Goal: Use online tool/utility: Utilize a website feature to perform a specific function

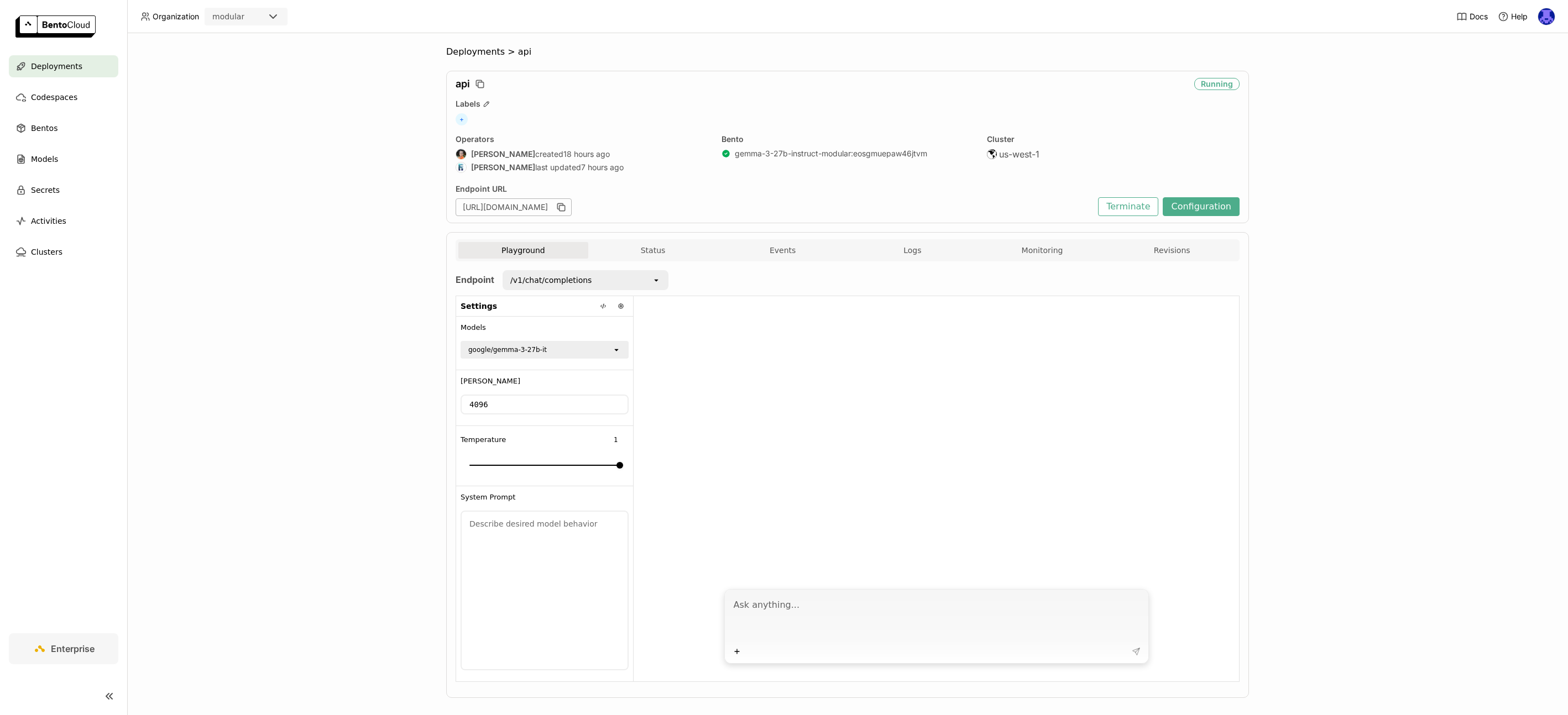
click at [513, 209] on div "[URL][DOMAIN_NAME]" at bounding box center [514, 207] width 116 height 18
click at [572, 209] on div "[URL][DOMAIN_NAME]" at bounding box center [514, 207] width 116 height 18
click at [566, 208] on icon "button" at bounding box center [561, 207] width 11 height 11
click at [553, 206] on div "[URL][DOMAIN_NAME]" at bounding box center [514, 207] width 116 height 18
click at [557, 207] on div "[URL][DOMAIN_NAME]" at bounding box center [514, 207] width 116 height 18
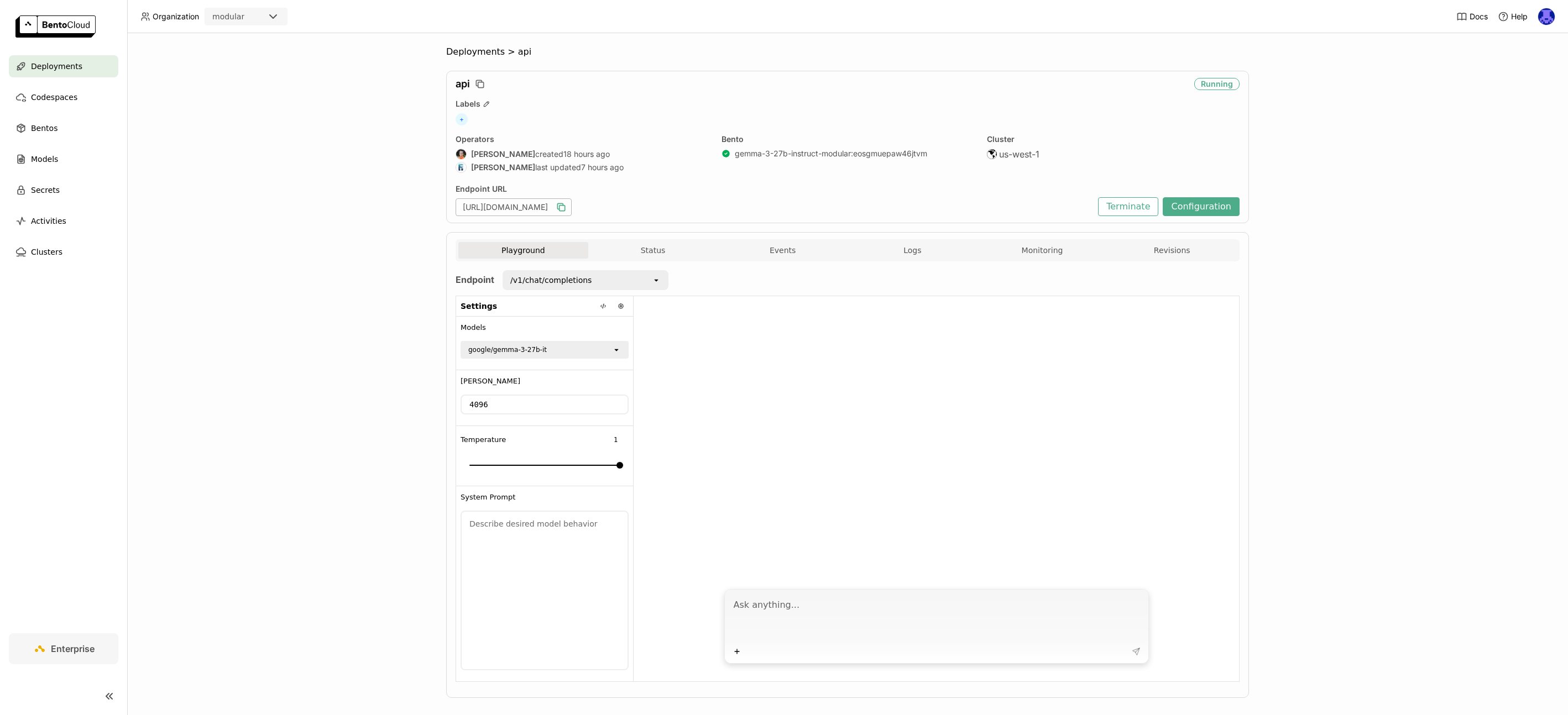
click at [855, 461] on div at bounding box center [937, 439] width 606 height 286
click at [874, 616] on textarea at bounding box center [937, 618] width 408 height 51
type textarea "Hey how are you doing"
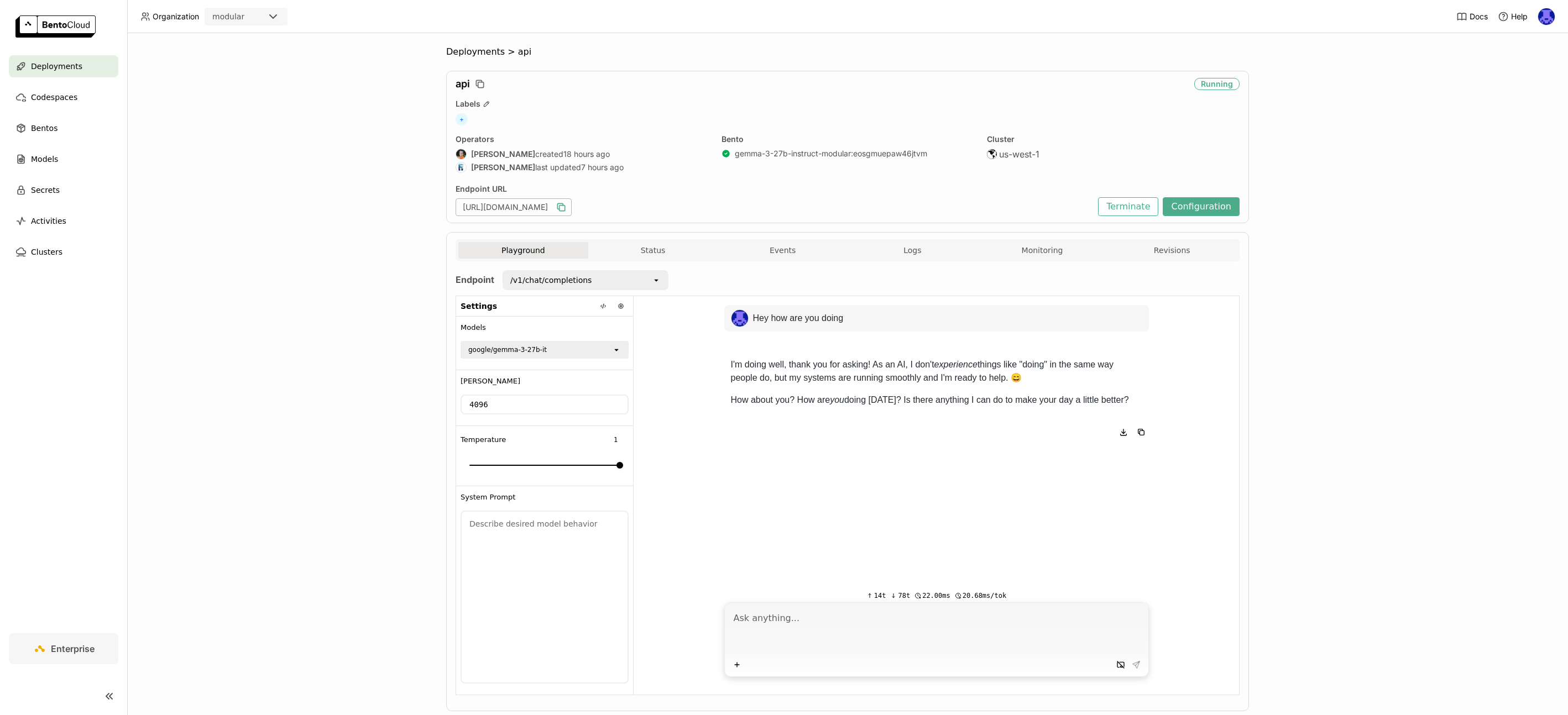
click at [774, 611] on textarea at bounding box center [937, 631] width 408 height 51
type textarea "Can you tell me what LLMs are?"
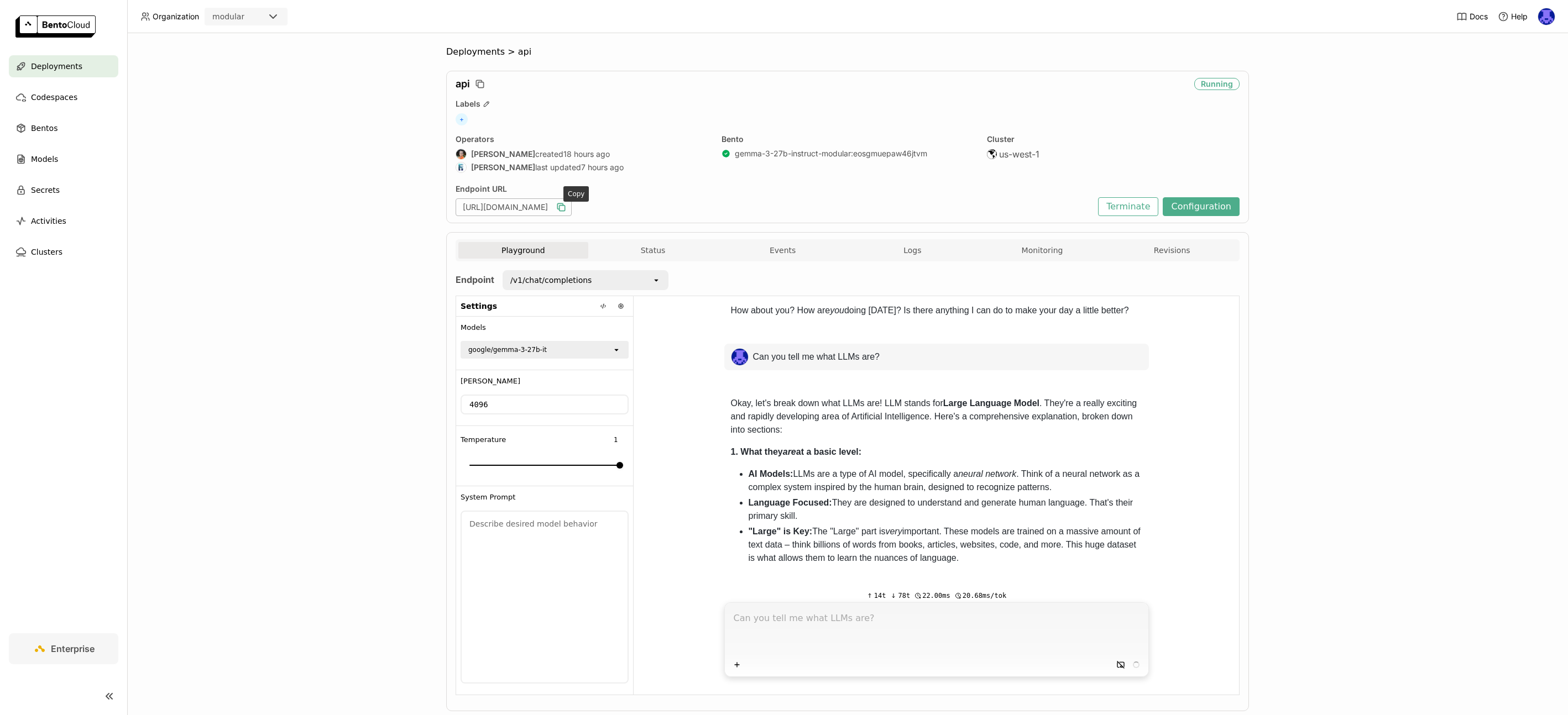
click at [565, 207] on icon "button" at bounding box center [562, 208] width 5 height 5
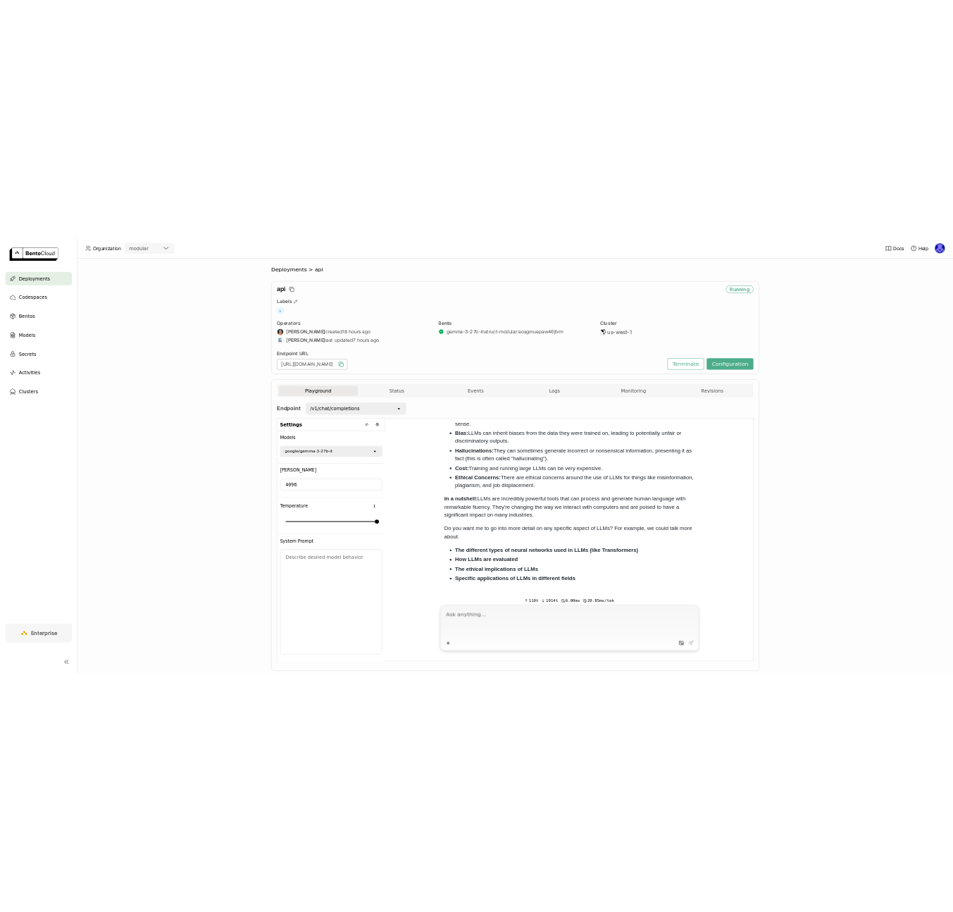
scroll to position [1183, 0]
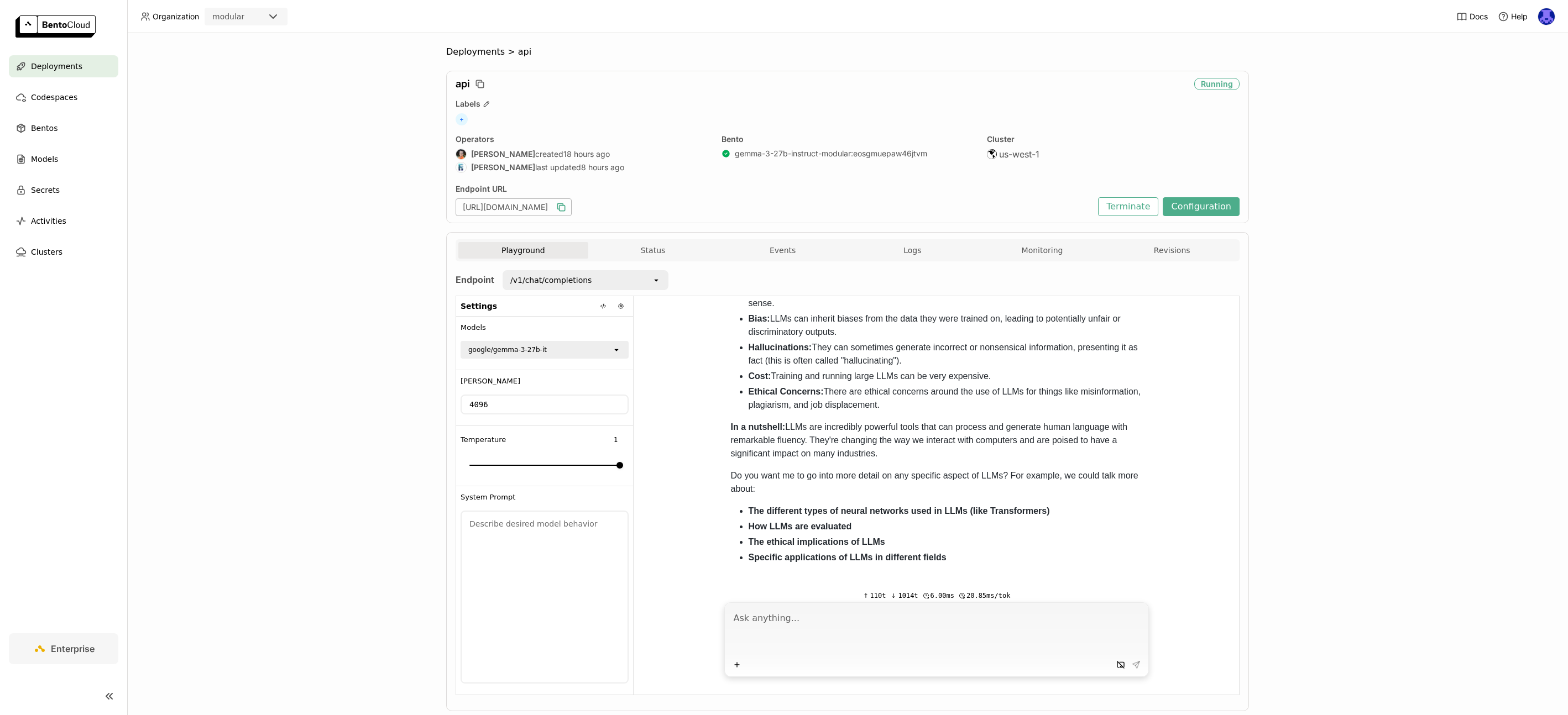
click at [594, 280] on div "/v1/chat/completions" at bounding box center [577, 280] width 148 height 18
drag, startPoint x: 593, startPoint y: 280, endPoint x: 497, endPoint y: 277, distance: 96.0
click at [497, 277] on div "/v1/chat/completions open" at bounding box center [581, 280] width 174 height 20
copy div "/v1/chat/completions"
drag, startPoint x: 544, startPoint y: 354, endPoint x: 462, endPoint y: 344, distance: 82.6
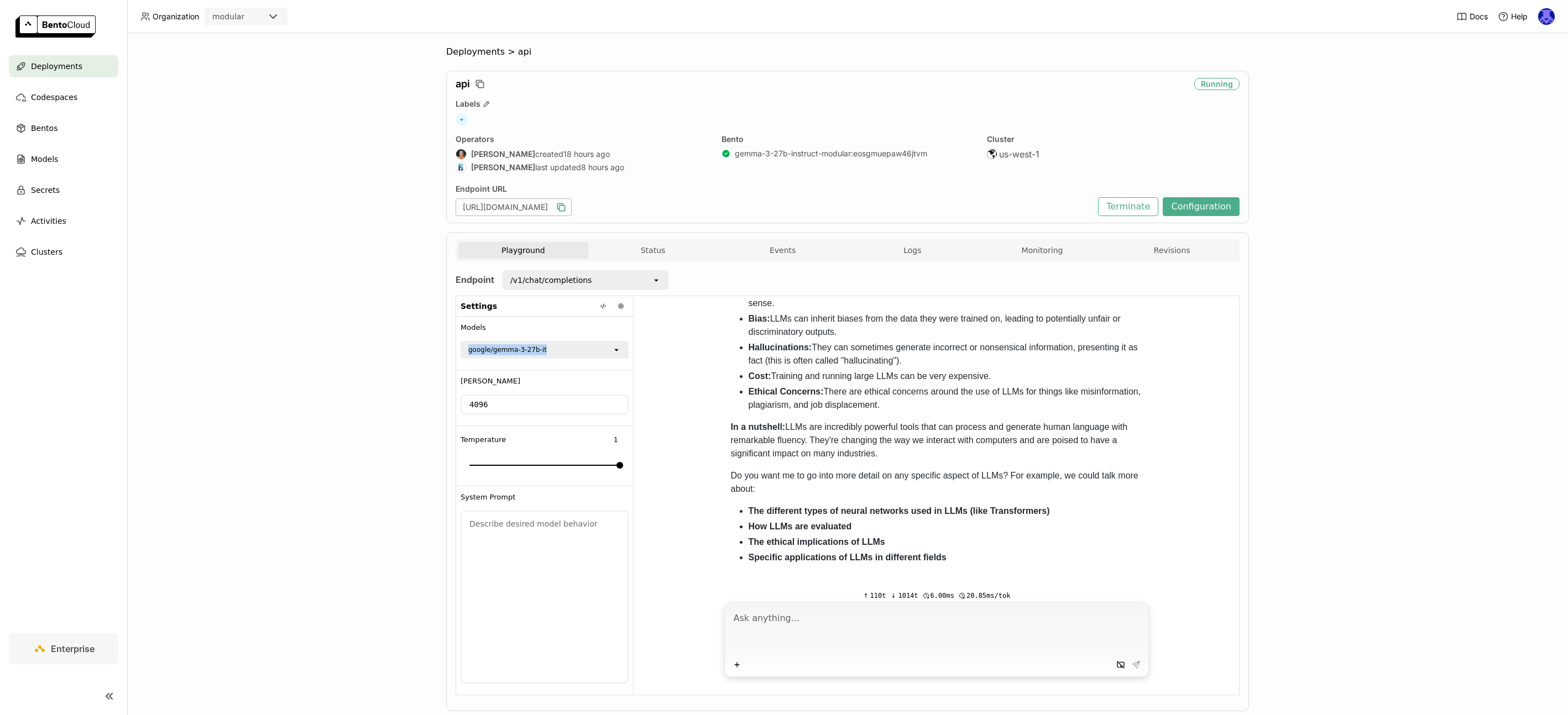
click at [462, 344] on div "google/gemma-3-27b-it" at bounding box center [537, 350] width 151 height 16
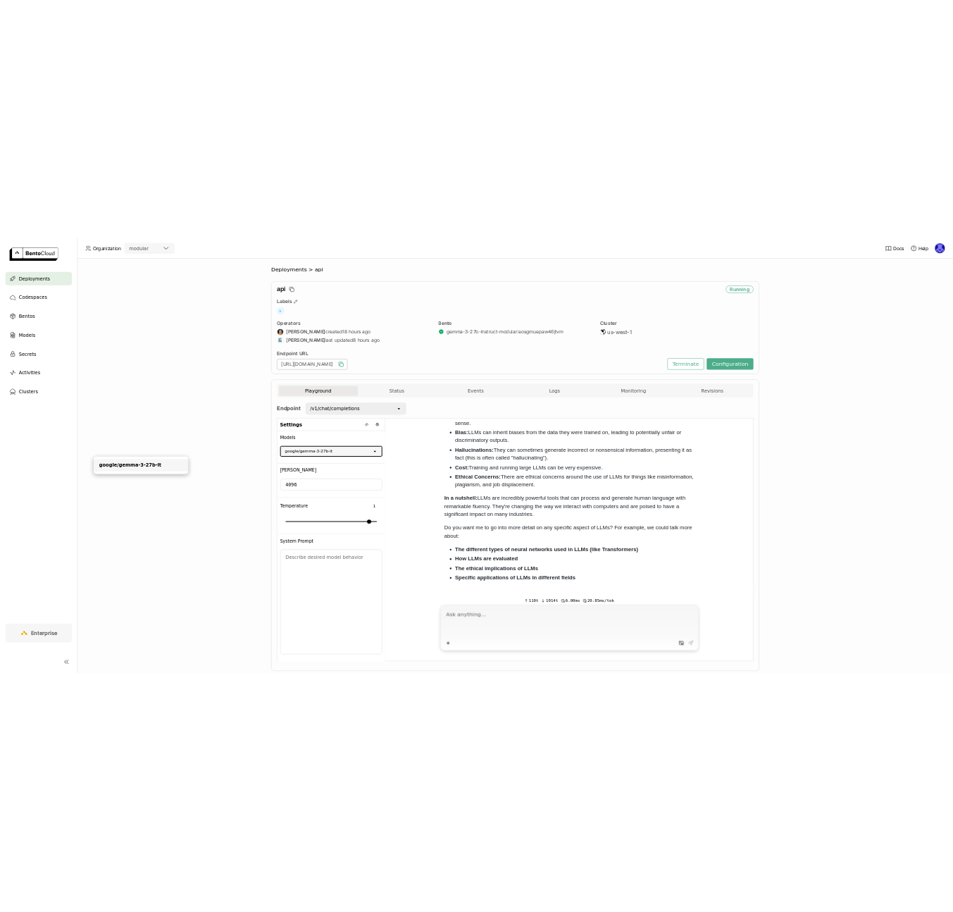
scroll to position [1234, 0]
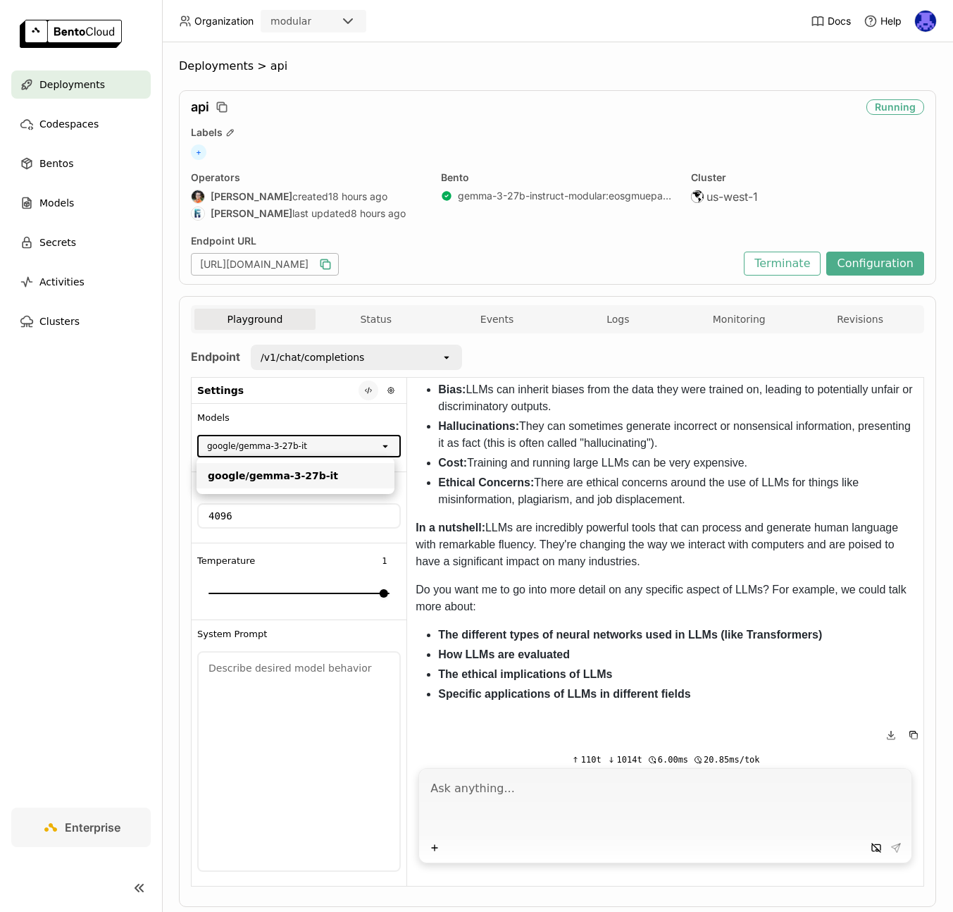
click at [364, 388] on icon at bounding box center [368, 390] width 8 height 8
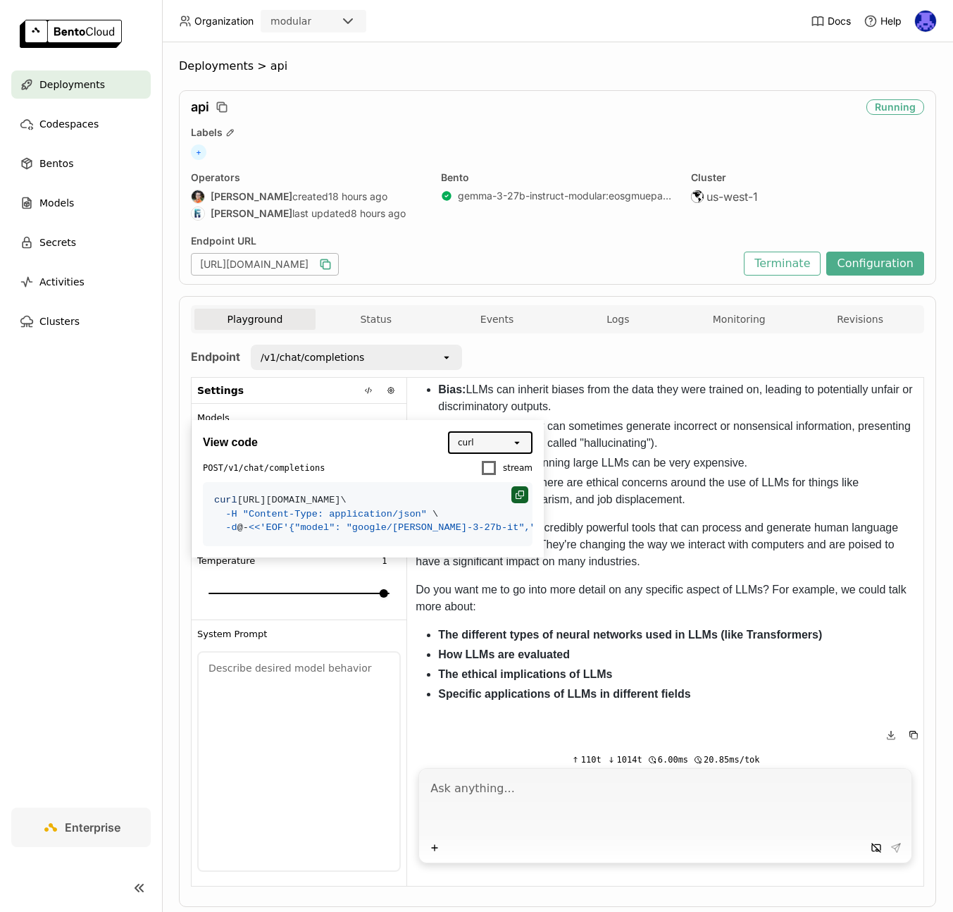
click at [516, 491] on icon at bounding box center [520, 494] width 8 height 8
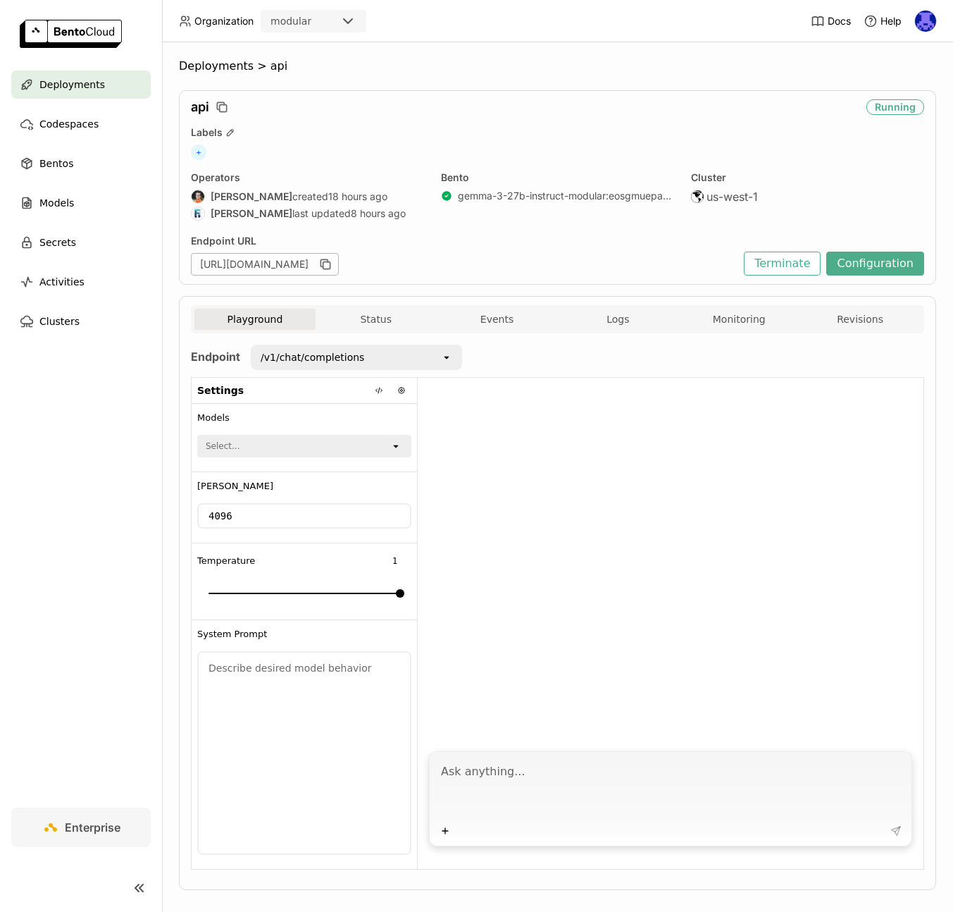
click at [373, 445] on div "Select..." at bounding box center [295, 446] width 192 height 20
click at [402, 448] on div "open" at bounding box center [400, 446] width 20 height 20
click at [380, 391] on icon at bounding box center [379, 390] width 8 height 8
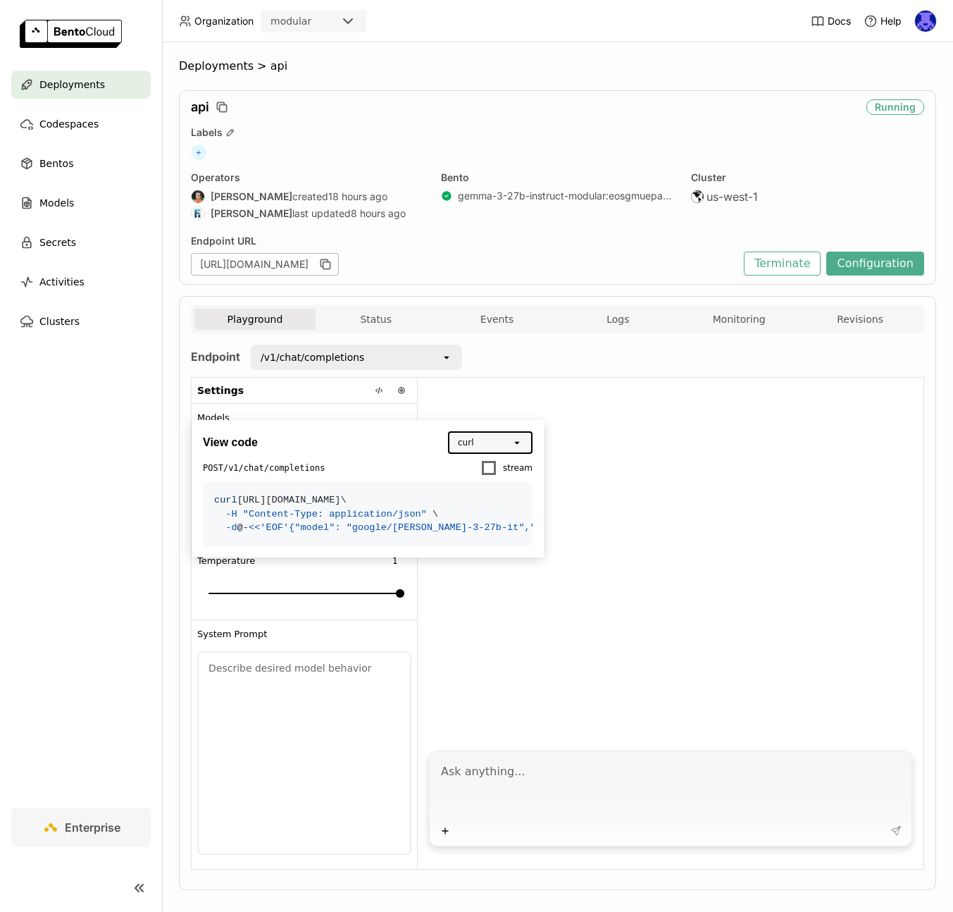
click at [725, 714] on div at bounding box center [671, 560] width 506 height 365
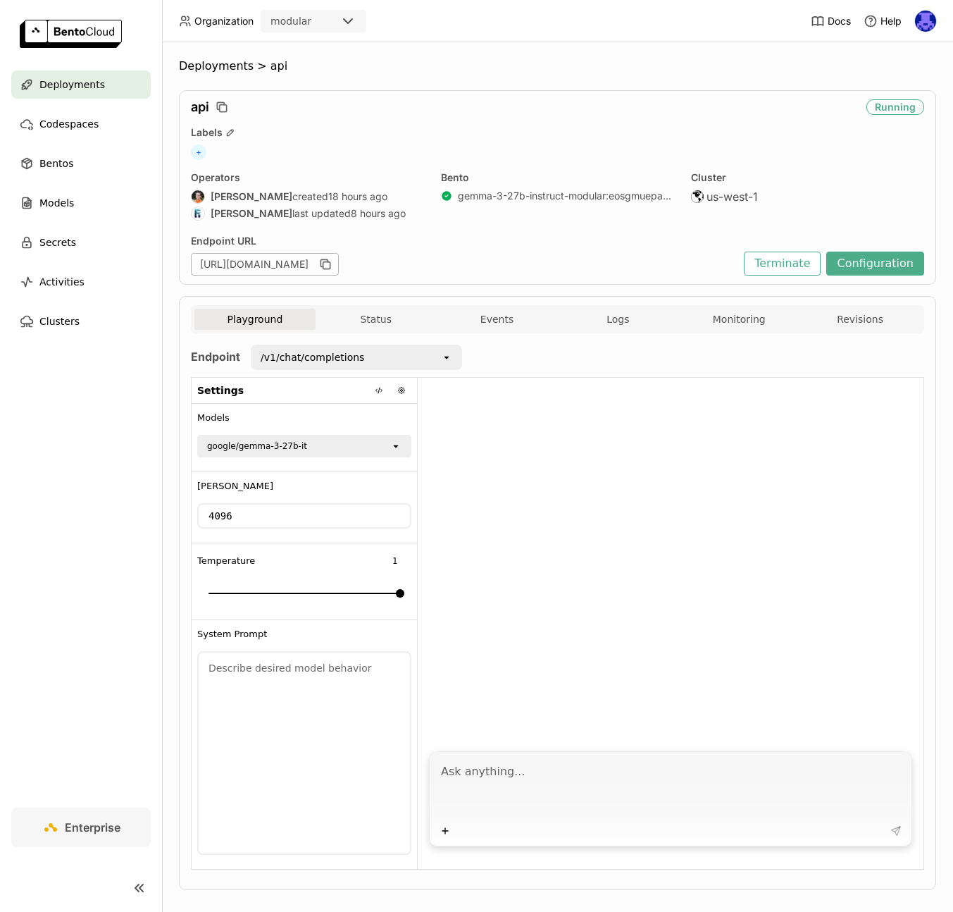
click at [603, 785] on textarea at bounding box center [672, 788] width 462 height 65
type textarea "T"
type textarea "Hello AI."
click at [373, 388] on button at bounding box center [379, 391] width 20 height 20
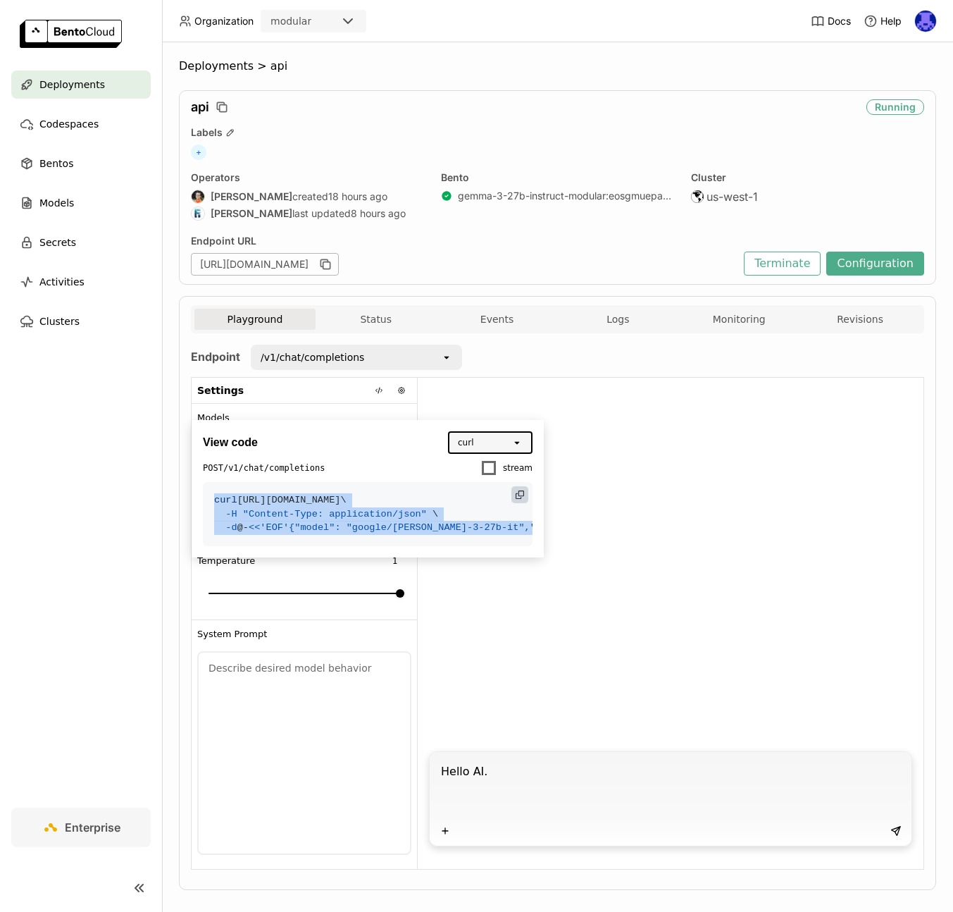
drag, startPoint x: 261, startPoint y: 729, endPoint x: 216, endPoint y: 483, distance: 249.9
click at [216, 483] on code "curl https://api.runmodelrun.com/v1/chat/completions \ -H "Content-Type: applic…" at bounding box center [368, 514] width 330 height 64
copy code "curl https://api.runmodelrun.com/v1/chat/completions \ -H "Content-Type: applic…"
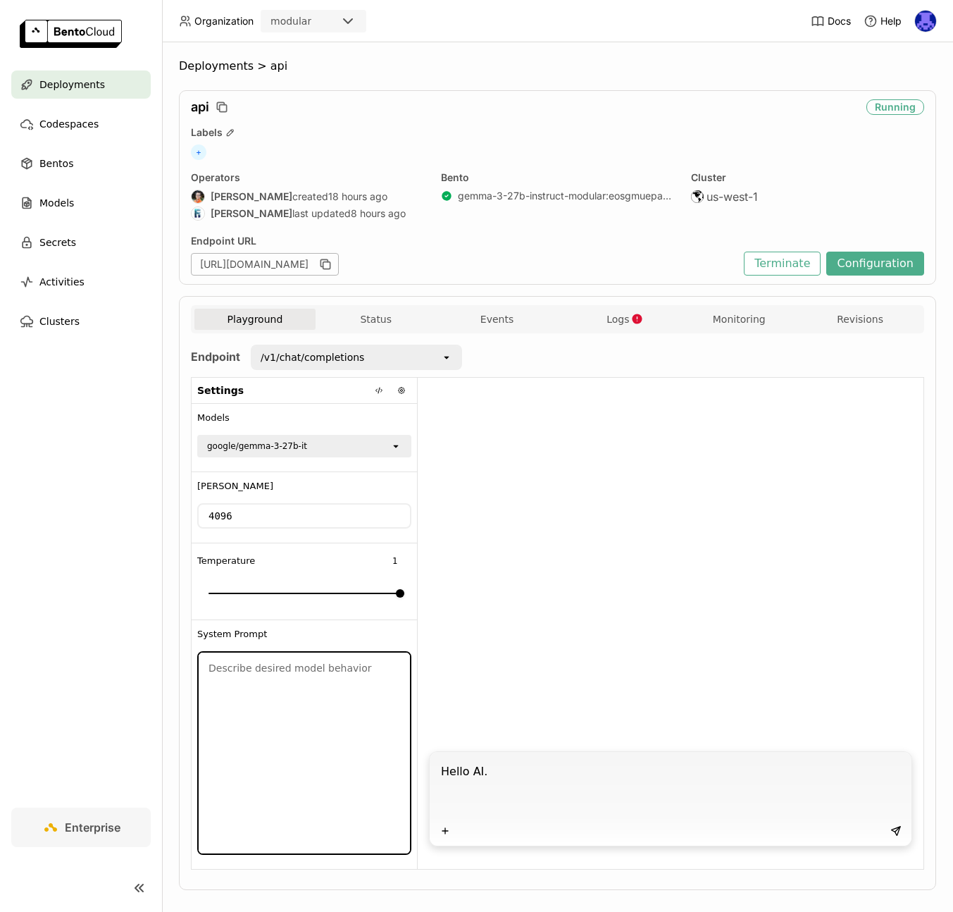
click at [316, 811] on textarea at bounding box center [304, 753] width 211 height 201
click at [612, 319] on span "Logs" at bounding box center [618, 319] width 23 height 13
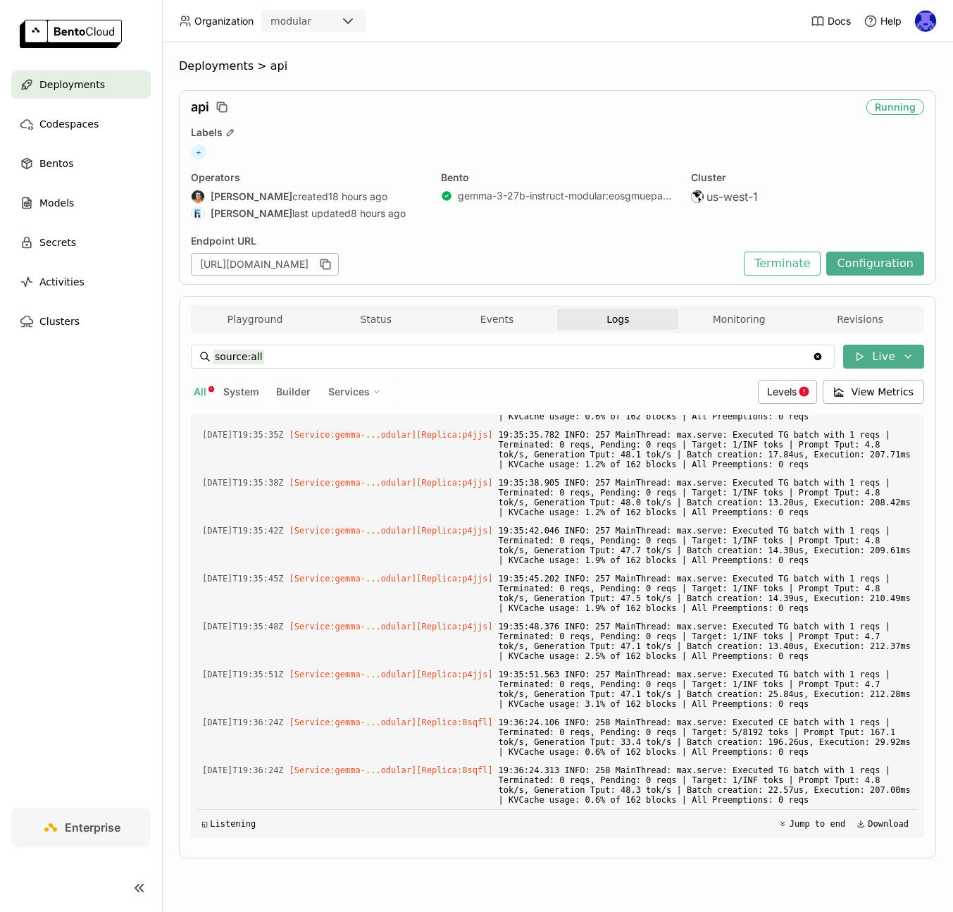
scroll to position [4600, 0]
click at [362, 323] on button "Status" at bounding box center [376, 319] width 121 height 21
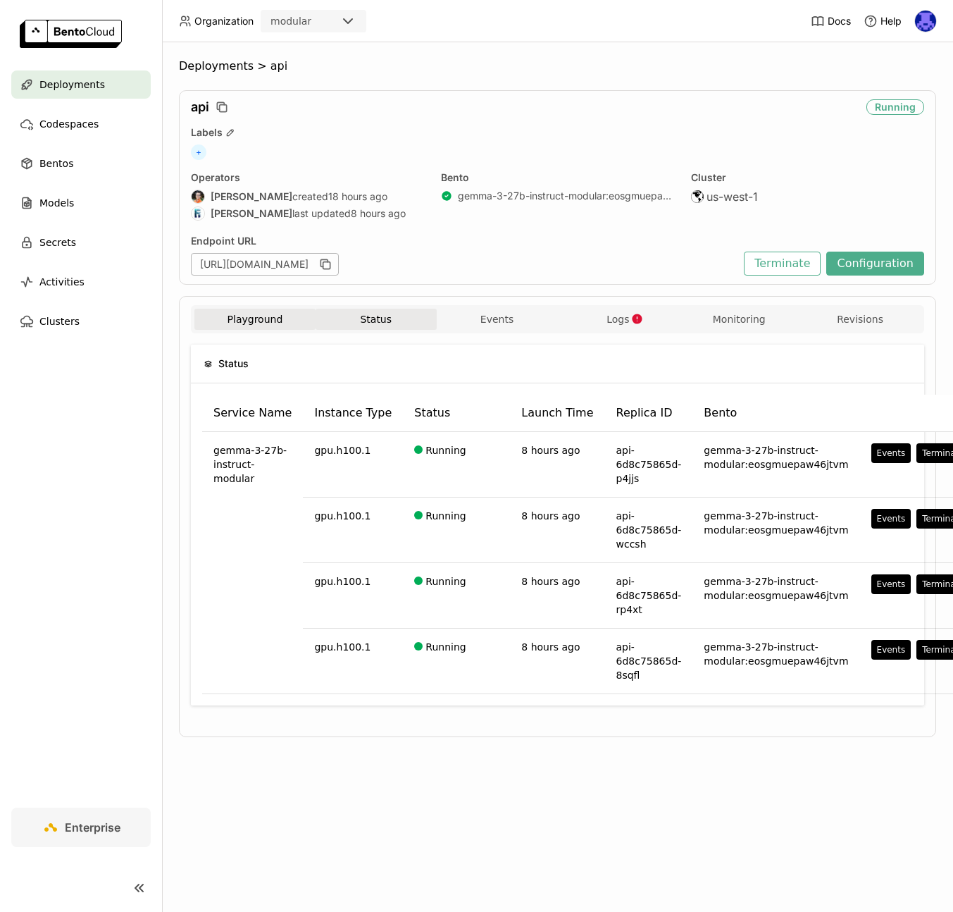
click at [285, 323] on button "Playground" at bounding box center [254, 319] width 121 height 21
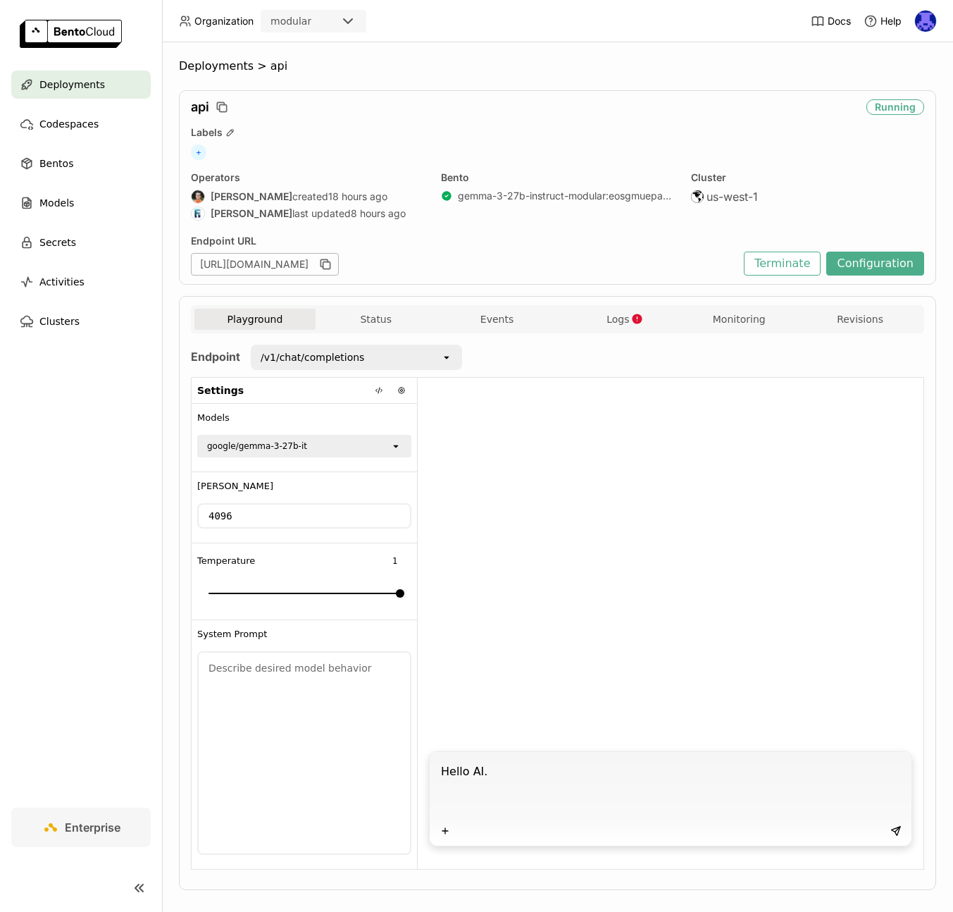
click at [253, 321] on button "Playground" at bounding box center [254, 319] width 121 height 21
click at [580, 474] on div at bounding box center [671, 560] width 506 height 365
click at [610, 318] on span "Logs" at bounding box center [618, 319] width 23 height 13
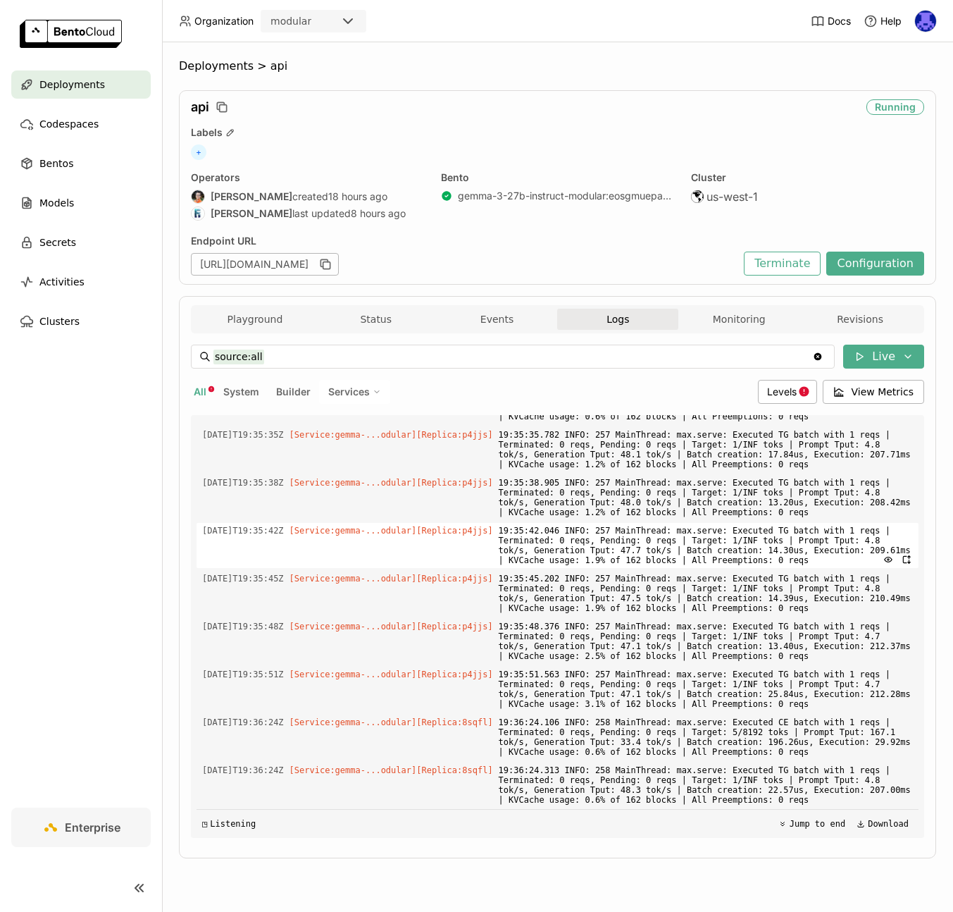
scroll to position [4600, 0]
click at [791, 378] on div "source:all source:all Clear value Live All System Builder Services Levels View …" at bounding box center [558, 591] width 734 height 493
click at [797, 393] on span "Levels" at bounding box center [782, 391] width 30 height 12
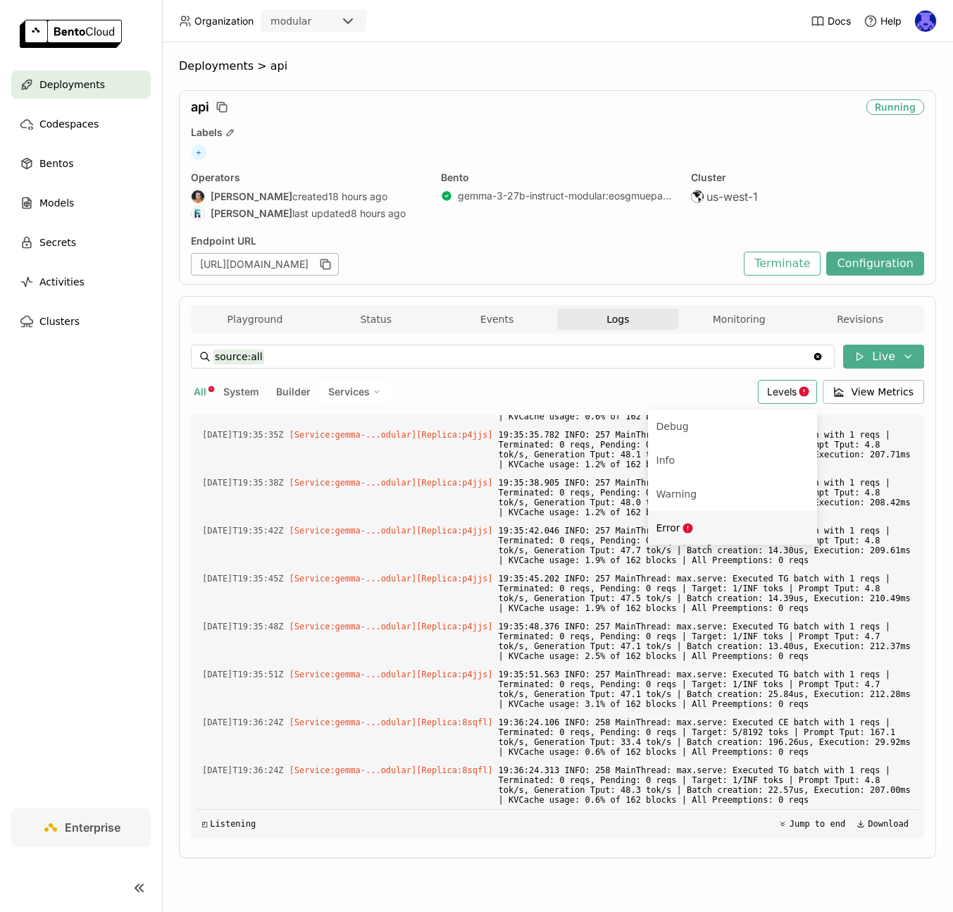
click at [706, 517] on li "Error" at bounding box center [732, 528] width 169 height 34
type input "source:all level:error"
